Goal: Information Seeking & Learning: Understand process/instructions

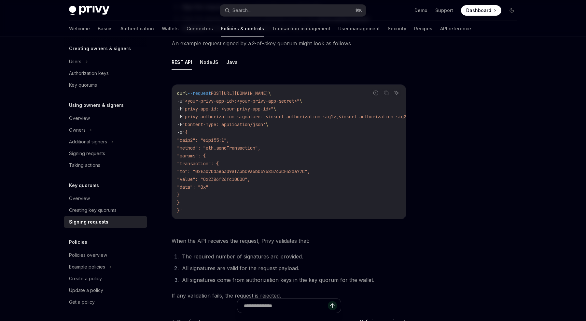
scroll to position [128, 0]
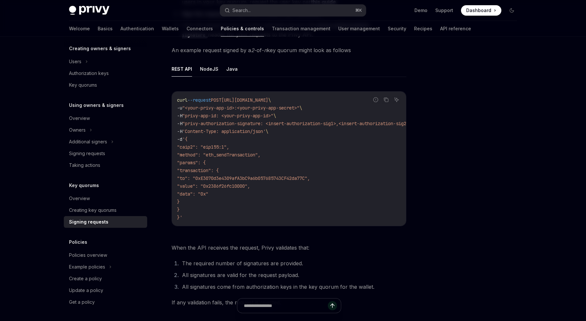
type textarea "*"
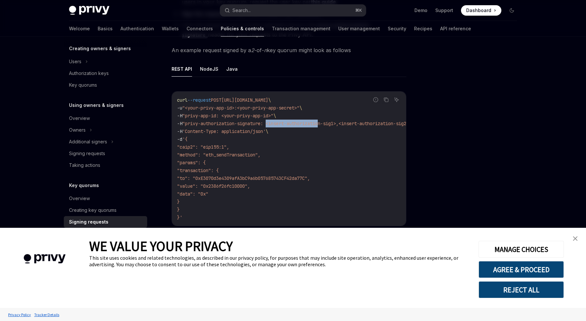
drag, startPoint x: 272, startPoint y: 123, endPoint x: 326, endPoint y: 122, distance: 53.7
click at [326, 122] on span ""privy-authorization-signature: <insert-authorization-sig1>,<insert-authorizati…" at bounding box center [296, 123] width 229 height 6
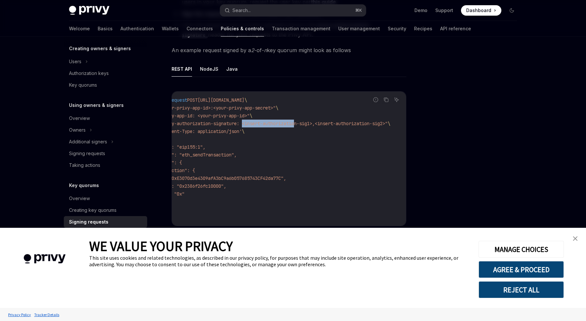
scroll to position [0, 41]
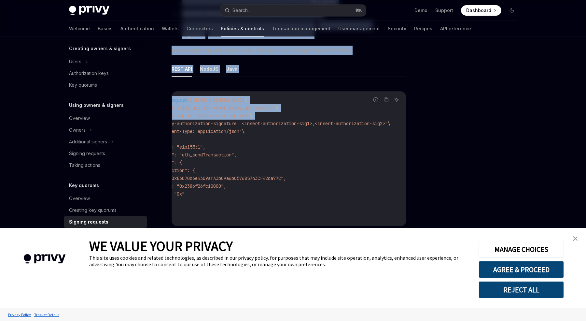
drag, startPoint x: 175, startPoint y: 123, endPoint x: 416, endPoint y: 125, distance: 240.5
click at [416, 125] on div "Key quorums Signing requests with key quorums OpenAI Open in ChatGPT OpenAI Ope…" at bounding box center [293, 160] width 458 height 503
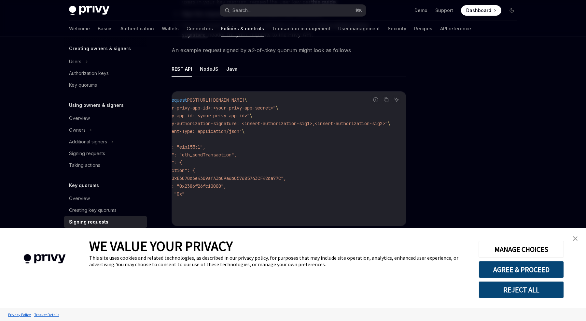
click at [395, 125] on code "curl --request POST [URL][DOMAIN_NAME] \ -u "<your-privy-app-id>:<your-privy-ap…" at bounding box center [279, 158] width 253 height 125
click at [376, 124] on span ""privy-authorization-signature: <insert-authorization-sig1>,<insert-authorizati…" at bounding box center [273, 123] width 229 height 6
drag, startPoint x: 393, startPoint y: 124, endPoint x: 355, endPoint y: 123, distance: 37.8
click at [355, 123] on code "curl --request POST [URL][DOMAIN_NAME] \ -u "<your-privy-app-id>:<your-privy-ap…" at bounding box center [279, 158] width 253 height 125
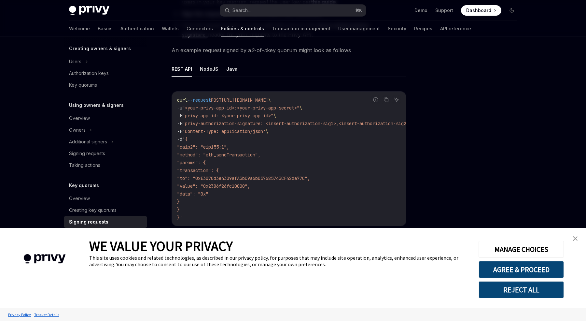
click at [178, 123] on span "-H" at bounding box center [179, 123] width 5 height 6
copy span "-H "privy-authorization-signature: <insert-authorization-sig1>,<insert-authoriz…"
click at [318, 128] on code "curl --request POST [URL][DOMAIN_NAME] \ -u "<your-privy-app-id>:<your-privy-ap…" at bounding box center [303, 158] width 253 height 125
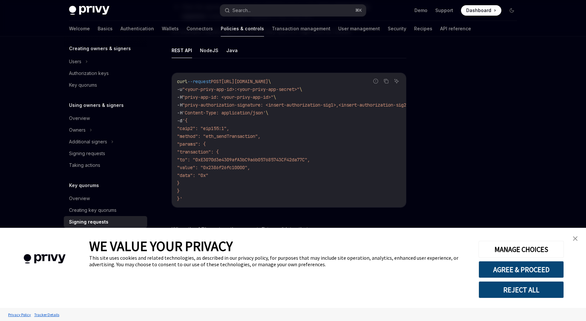
scroll to position [154, 0]
